Goal: Task Accomplishment & Management: Manage account settings

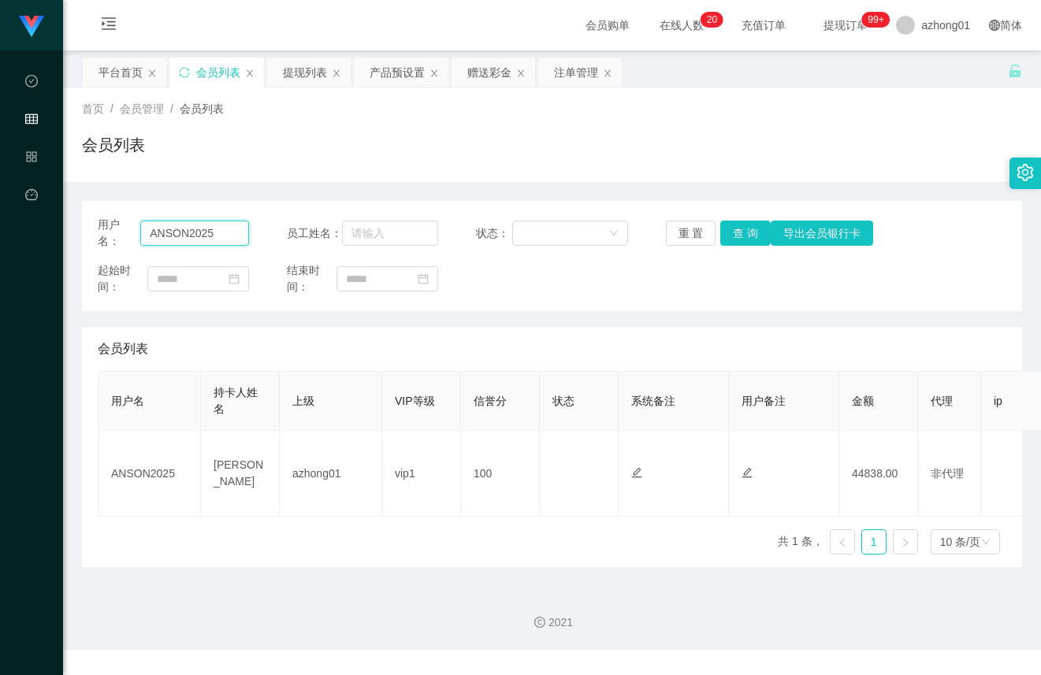
click at [199, 244] on input "ANSON2025" at bounding box center [194, 233] width 109 height 25
paste input "0184709599"
type input "0184709599"
click at [745, 214] on div "用户名： 0184709599 员工姓名： 状态： 重 置 查 询 导出会员银行卡 起始时间： 结束时间：" at bounding box center [552, 256] width 940 height 110
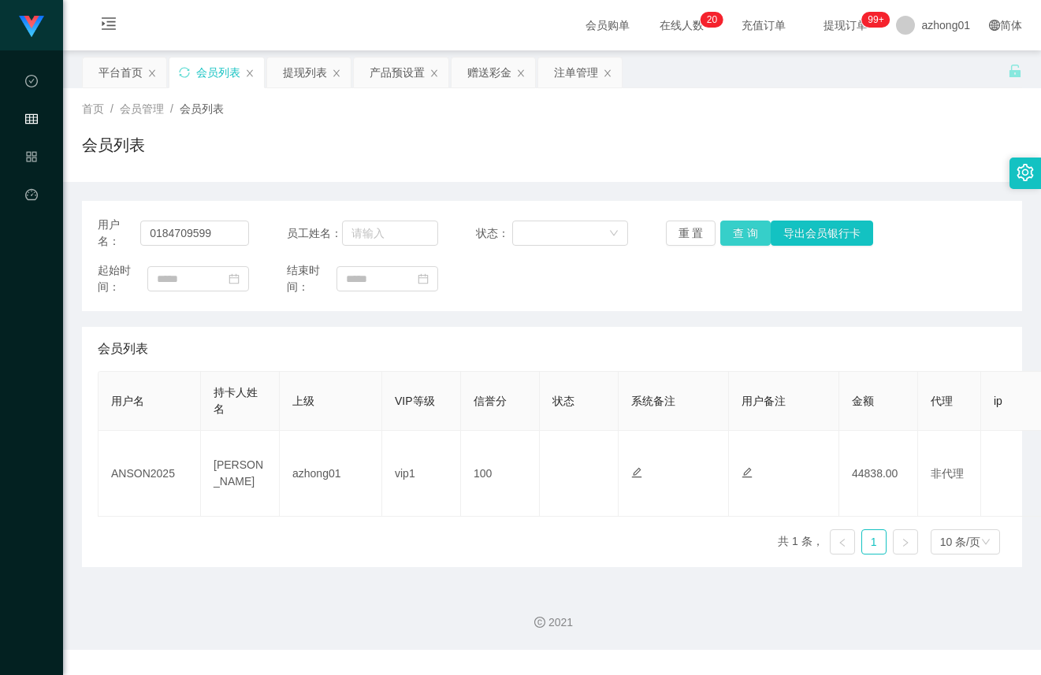
click at [743, 232] on button "查 询" at bounding box center [745, 233] width 50 height 25
click at [415, 73] on div "产品预设置" at bounding box center [397, 73] width 55 height 30
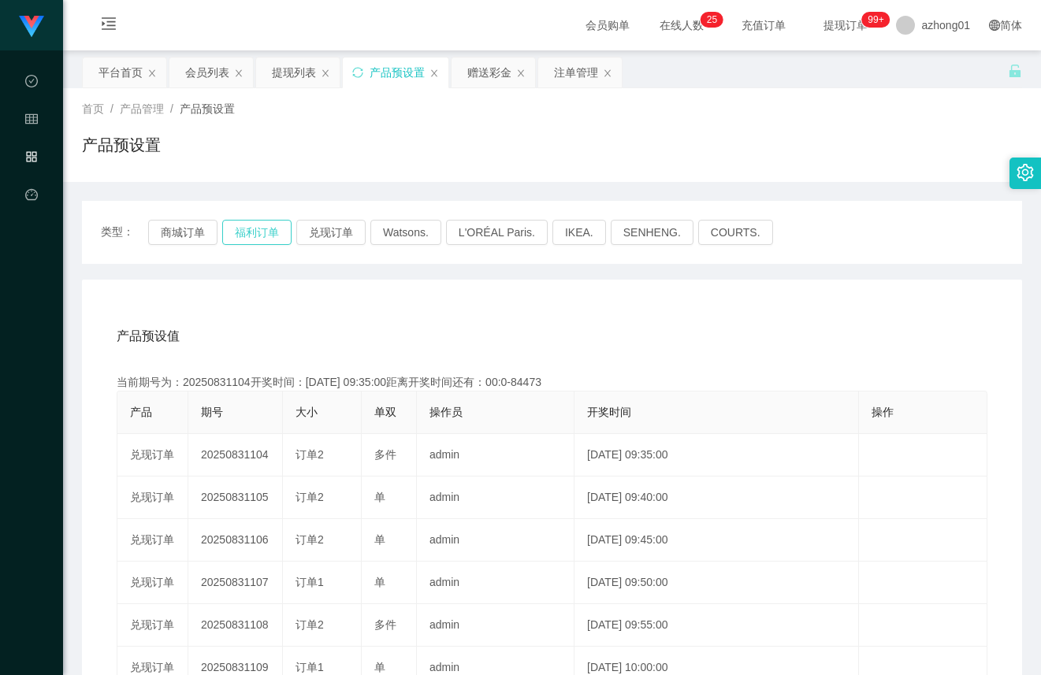
click at [270, 229] on button "福利订单" at bounding box center [256, 232] width 69 height 25
click at [213, 66] on div "会员列表" at bounding box center [207, 73] width 44 height 30
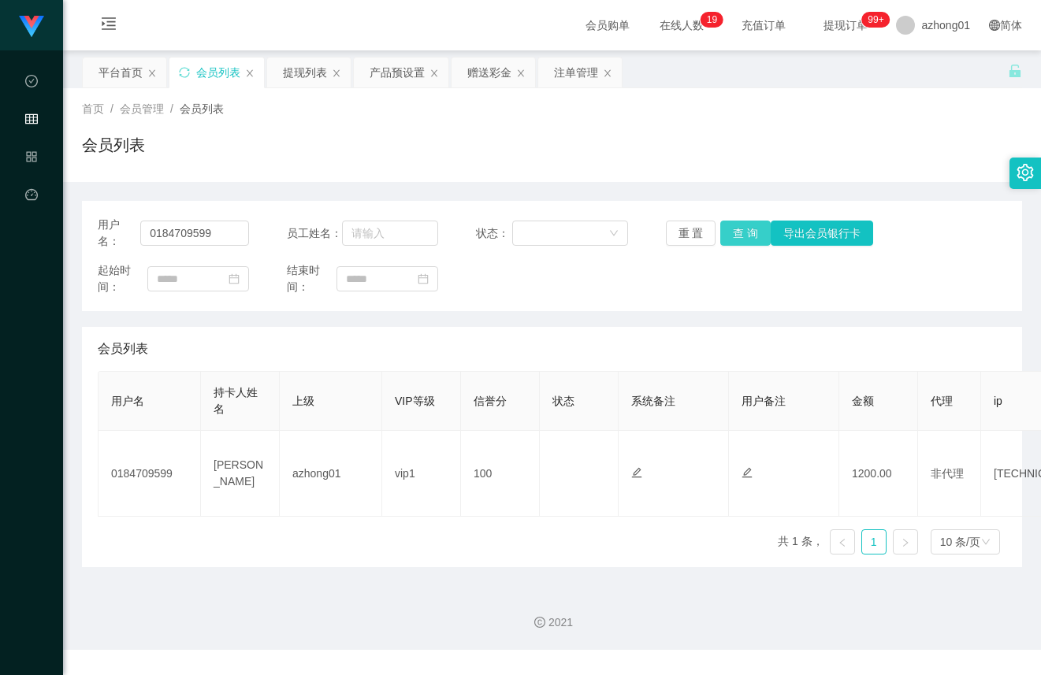
click at [738, 242] on button "查 询" at bounding box center [745, 233] width 50 height 25
click at [738, 237] on button "查 询" at bounding box center [745, 233] width 50 height 25
